Goal: Task Accomplishment & Management: Manage account settings

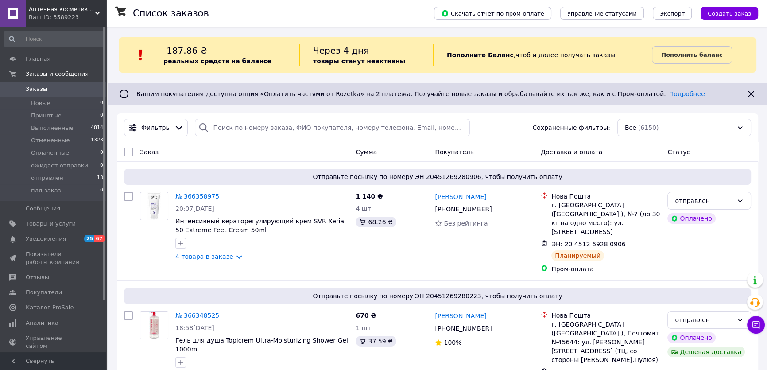
click at [39, 89] on span "Заказы" at bounding box center [37, 89] width 22 height 8
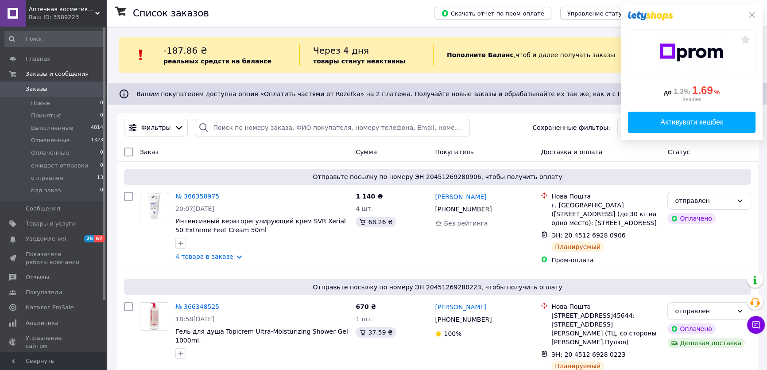
click at [61, 15] on div "Ваш ID: 3589223" at bounding box center [68, 17] width 78 height 8
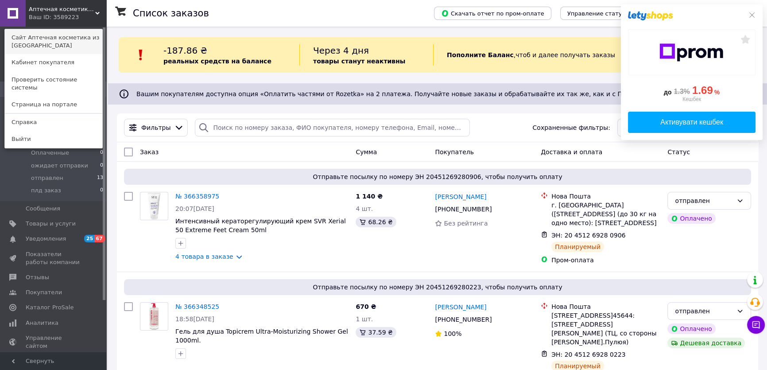
click at [39, 41] on link "Сайт Аптечная косметика из [GEOGRAPHIC_DATA]" at bounding box center [53, 41] width 97 height 25
